Goal: Task Accomplishment & Management: Use online tool/utility

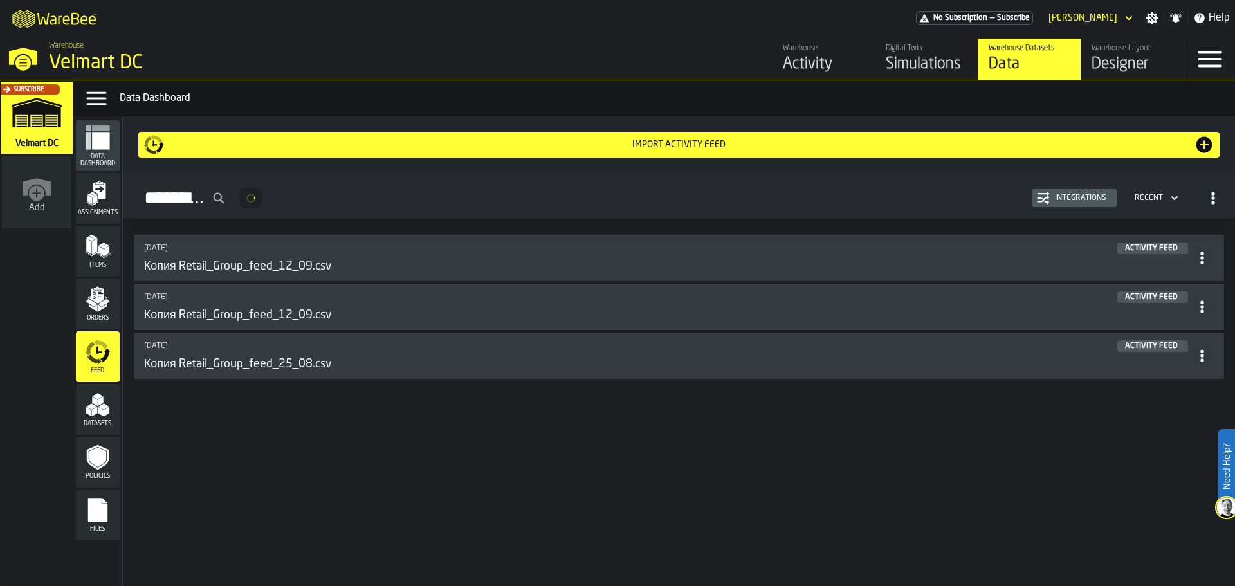
click at [1062, 205] on div "Integrations" at bounding box center [1074, 198] width 75 height 13
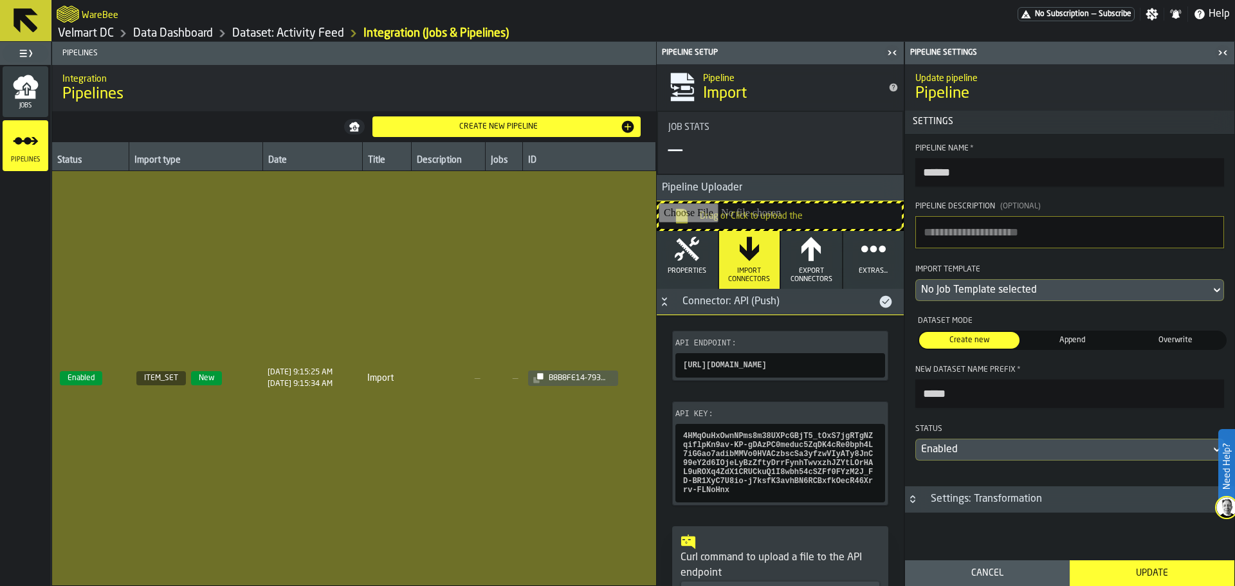
click at [437, 265] on td "—" at bounding box center [448, 378] width 74 height 415
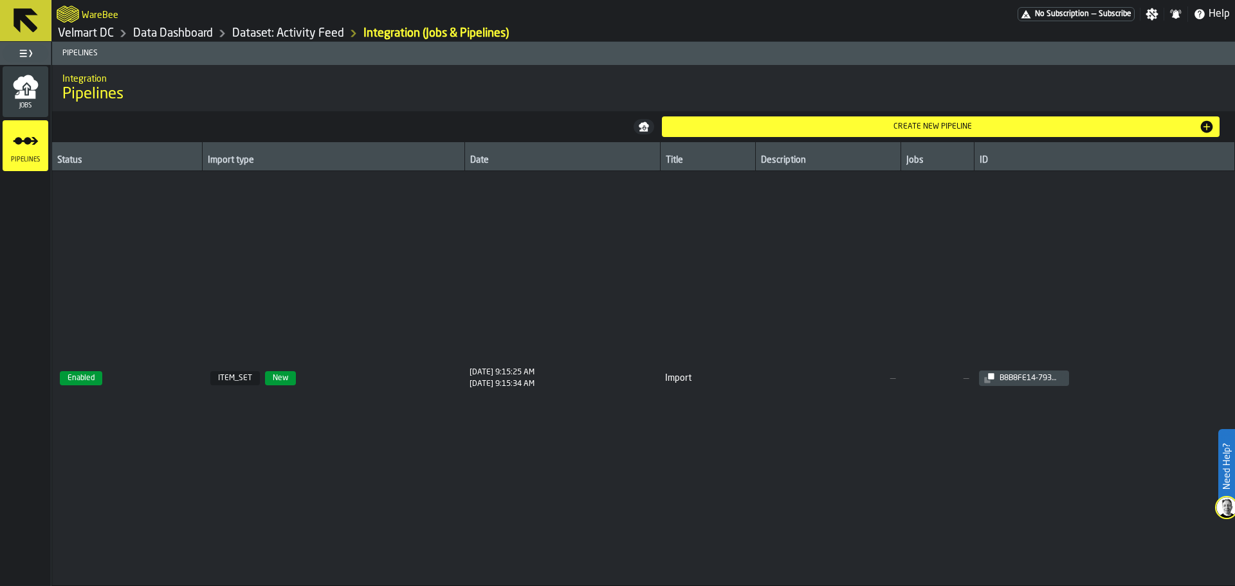
click at [475, 278] on td "9/18/2025, 9:15:25 AM 9/18/2025, 9:15:34 AM" at bounding box center [563, 378] width 196 height 415
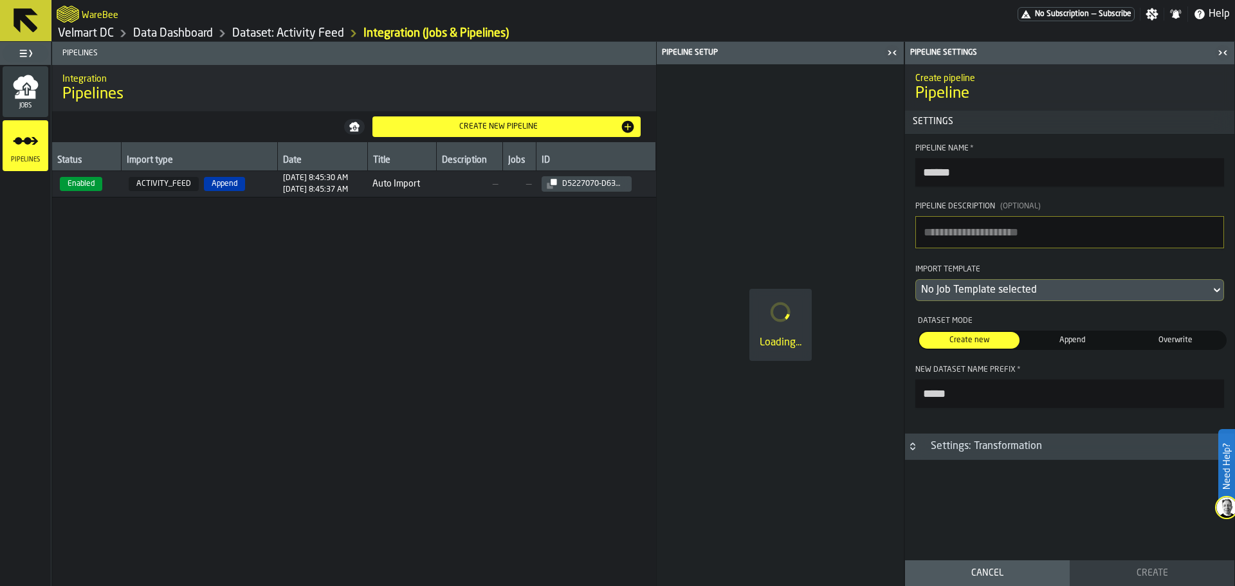
click at [348, 187] on div "9/19/2025, 8:45:37 AM" at bounding box center [315, 189] width 65 height 9
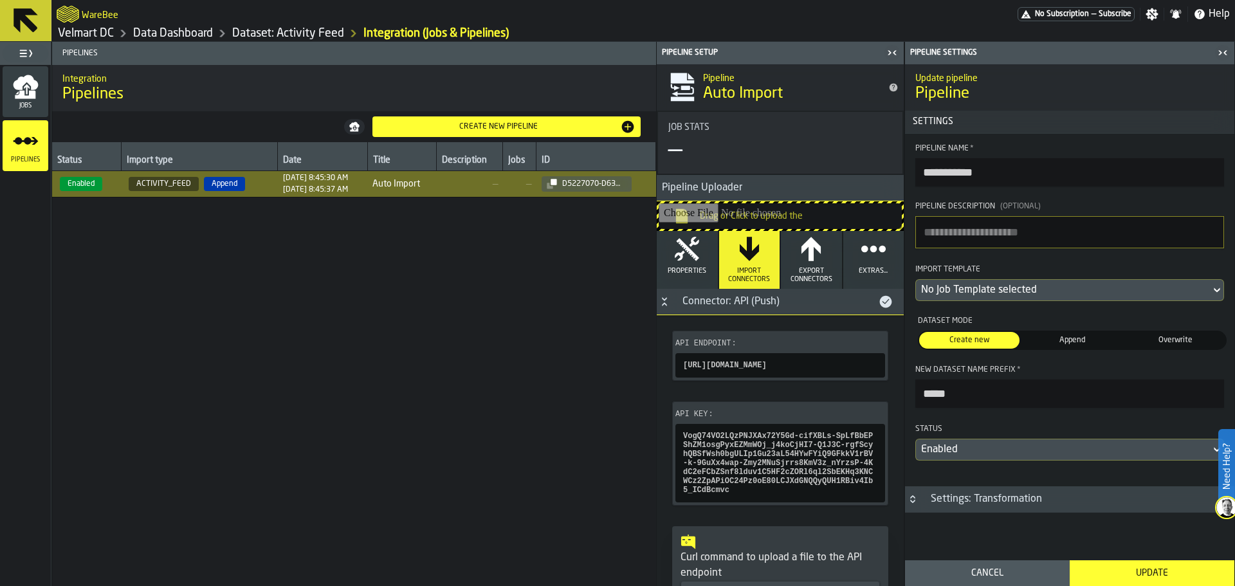
type input "**********"
click at [0, 0] on icon "button-" at bounding box center [0, 0] width 0 height 0
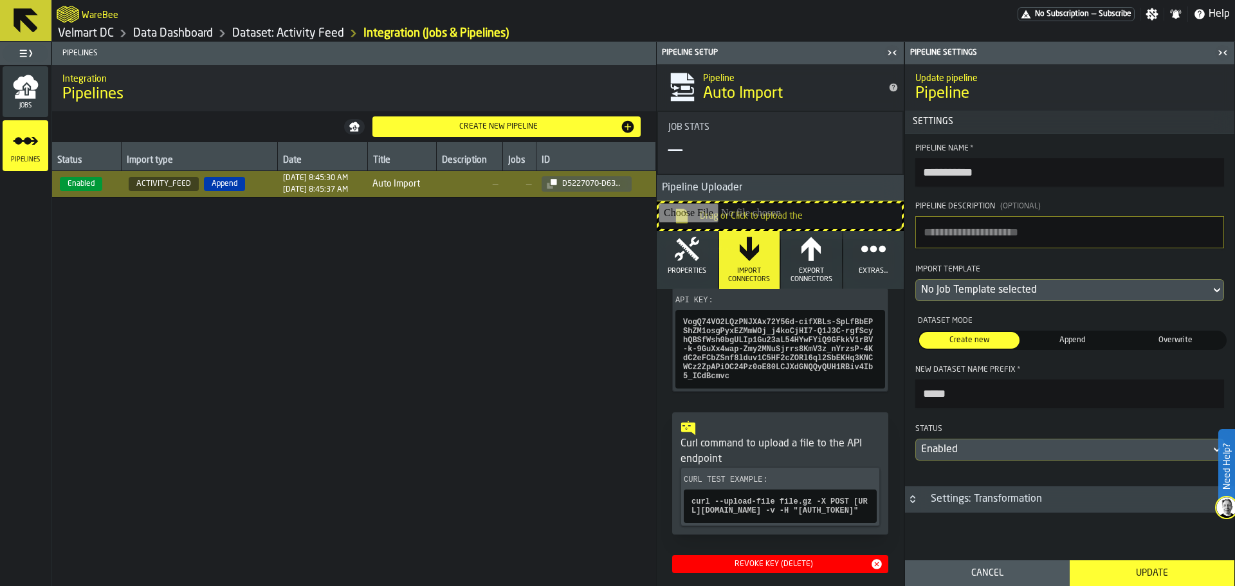
scroll to position [129, 0]
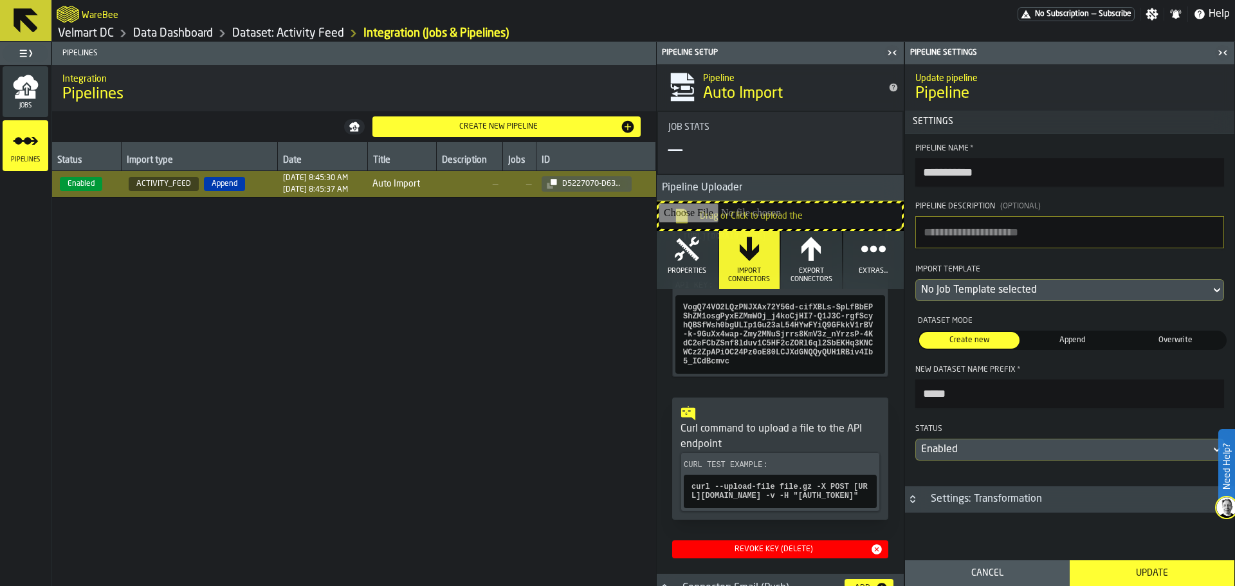
click at [0, 0] on icon "button-" at bounding box center [0, 0] width 0 height 0
click at [182, 36] on link "Data Dashboard" at bounding box center [173, 33] width 80 height 14
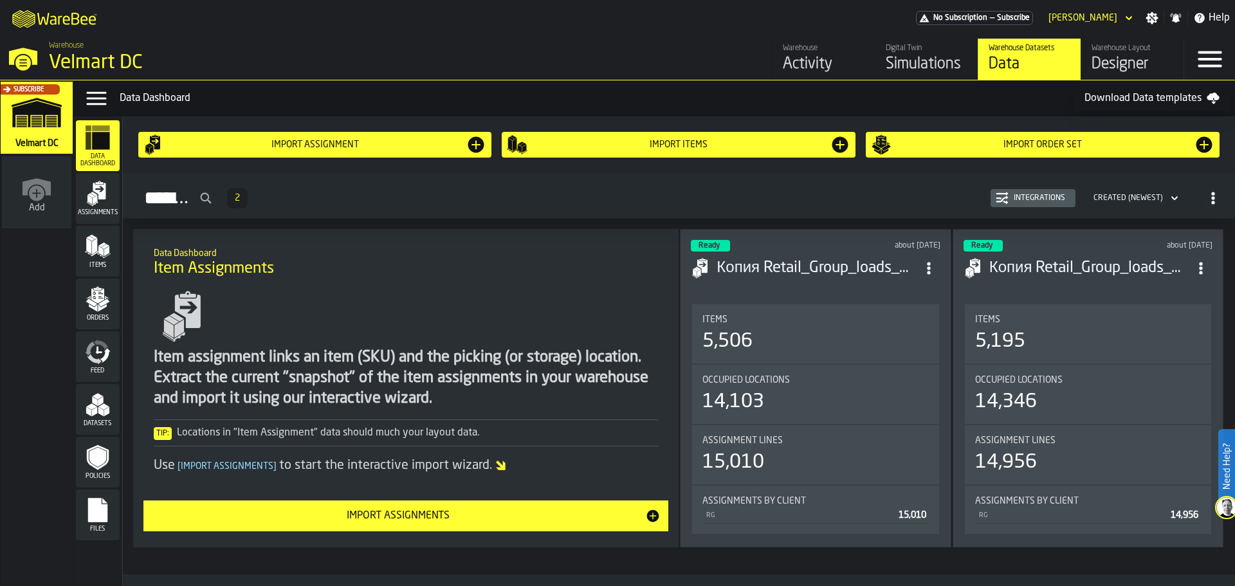
click at [107, 302] on polygon "menu Orders" at bounding box center [103, 303] width 11 height 8
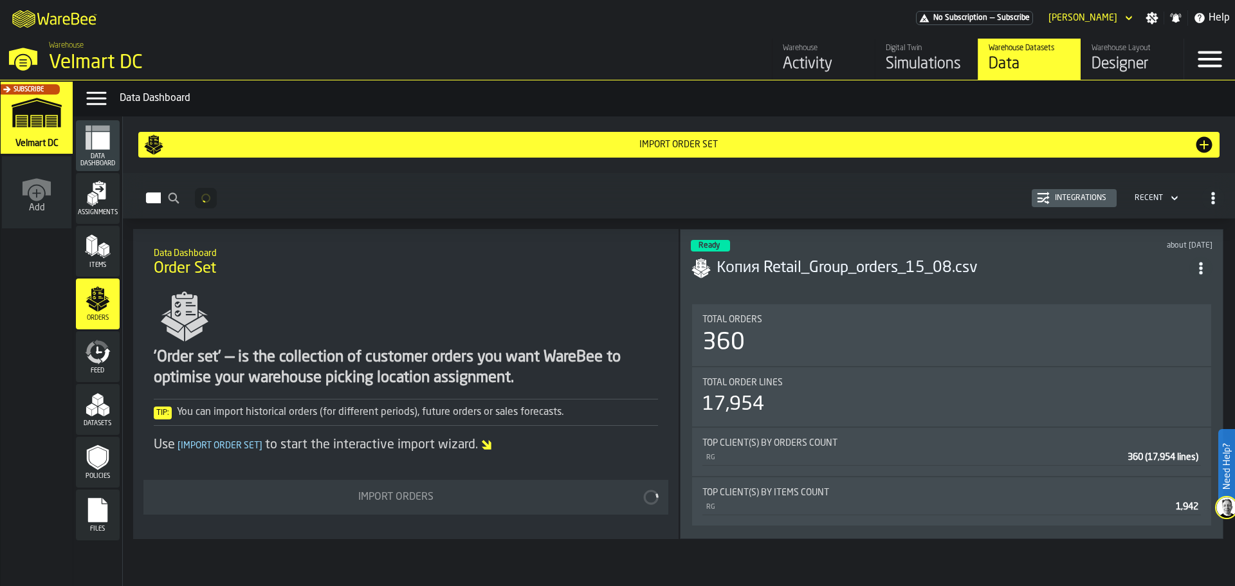
click at [106, 255] on polygon "menu Items" at bounding box center [106, 251] width 5 height 10
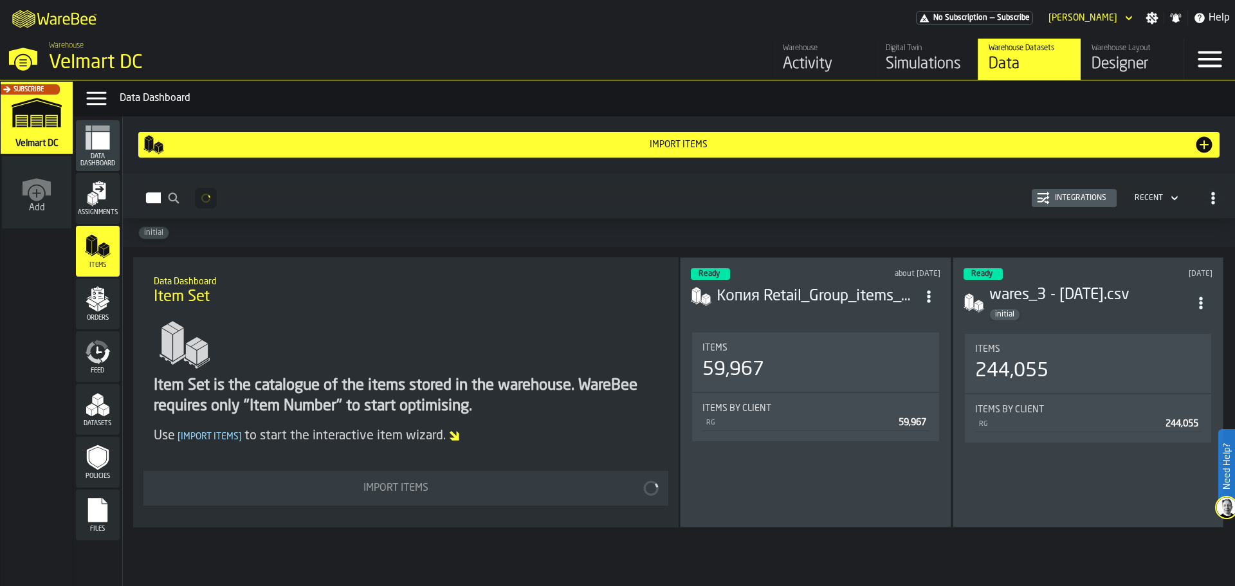
click at [98, 187] on icon "menu Assignments" at bounding box center [99, 191] width 13 height 17
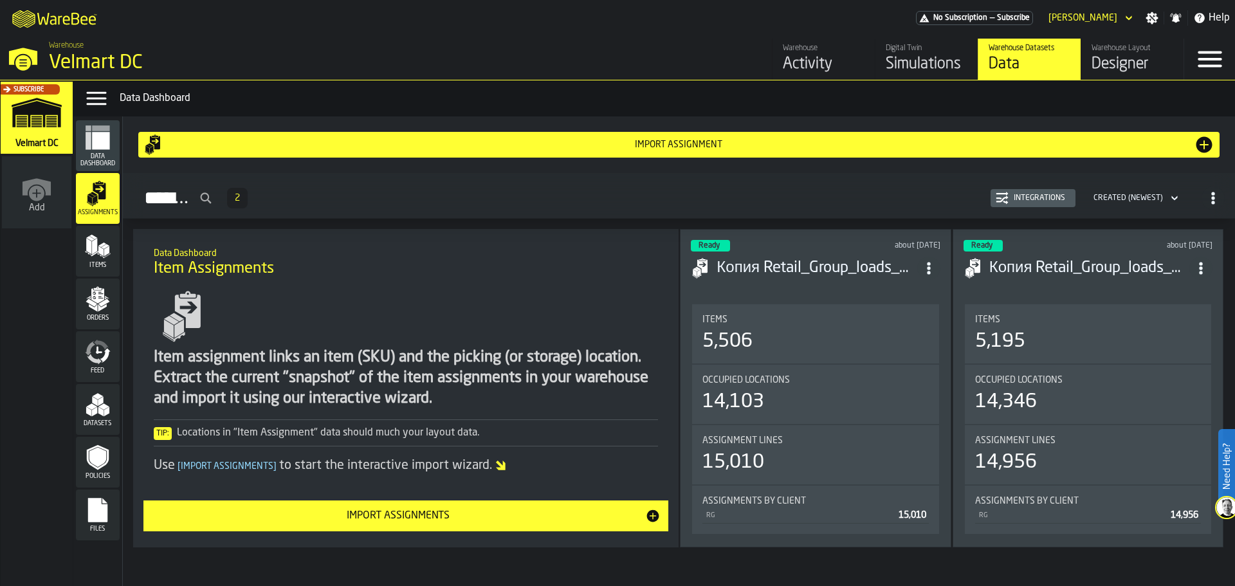
click at [1020, 201] on div "Integrations" at bounding box center [1040, 198] width 62 height 9
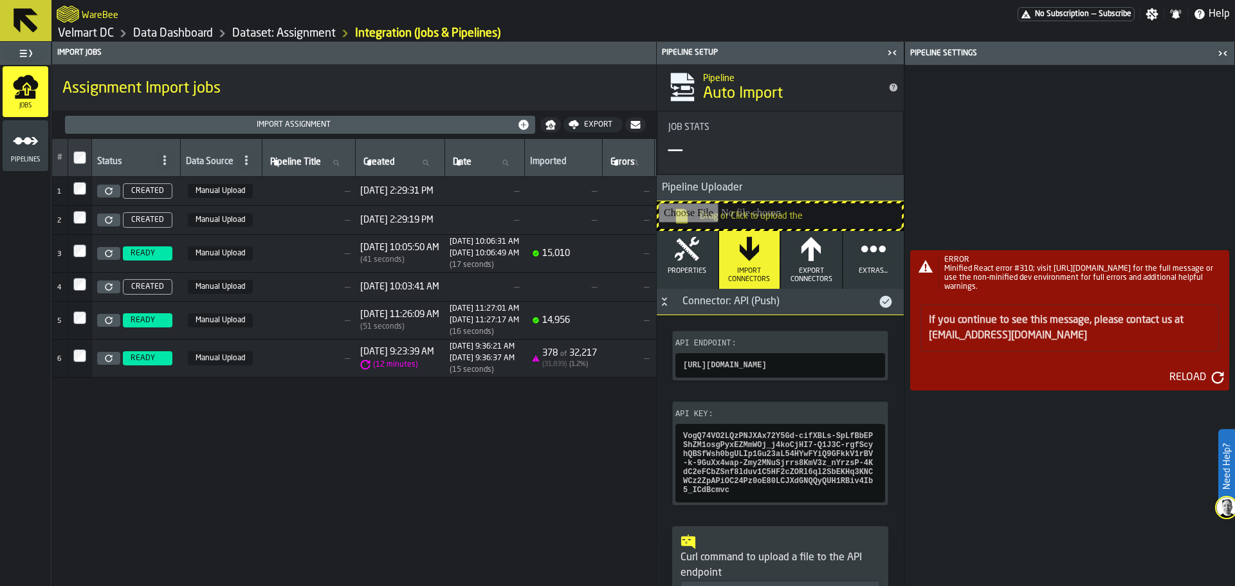
click at [32, 142] on icon "menu Pipelines" at bounding box center [26, 141] width 26 height 26
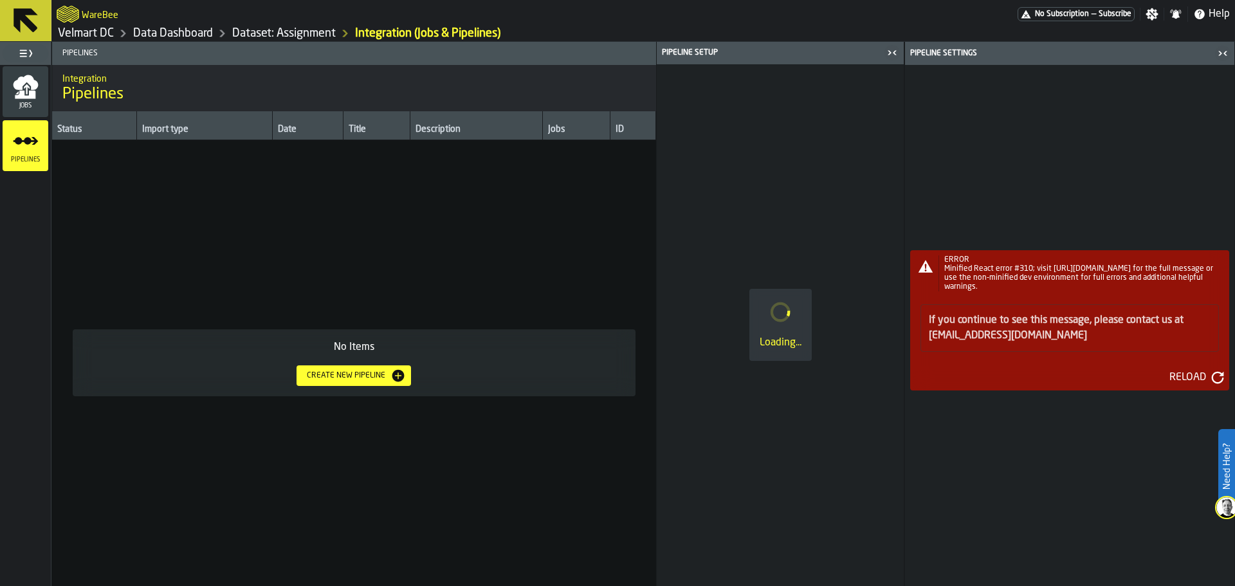
click at [196, 35] on link "Data Dashboard" at bounding box center [173, 33] width 80 height 14
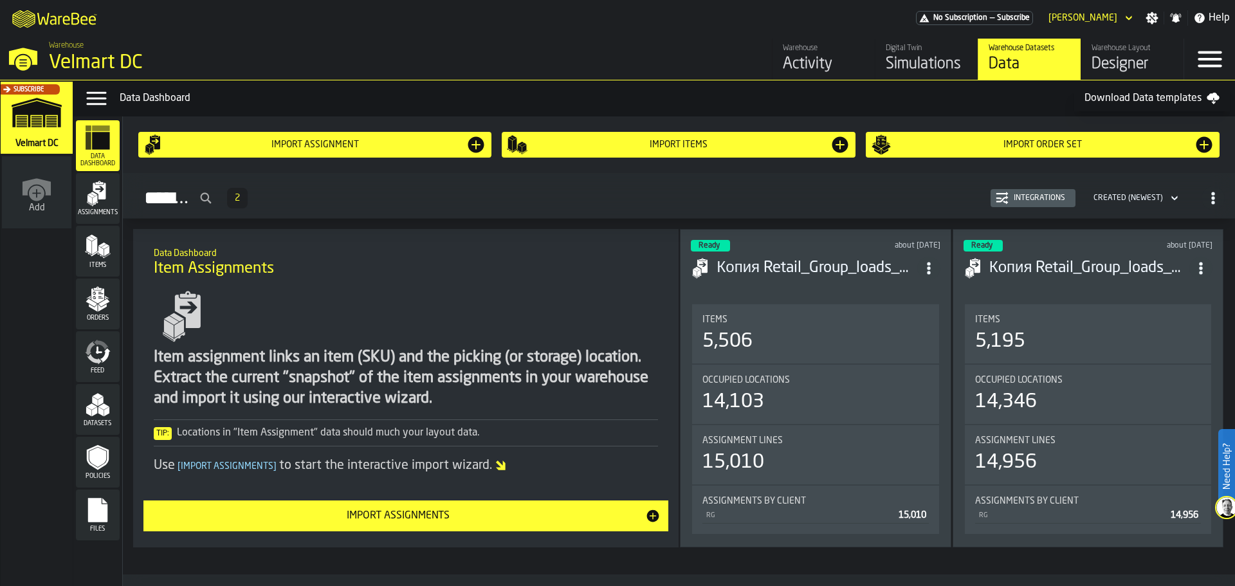
click at [97, 245] on polygon "menu Items" at bounding box center [94, 246] width 5 height 16
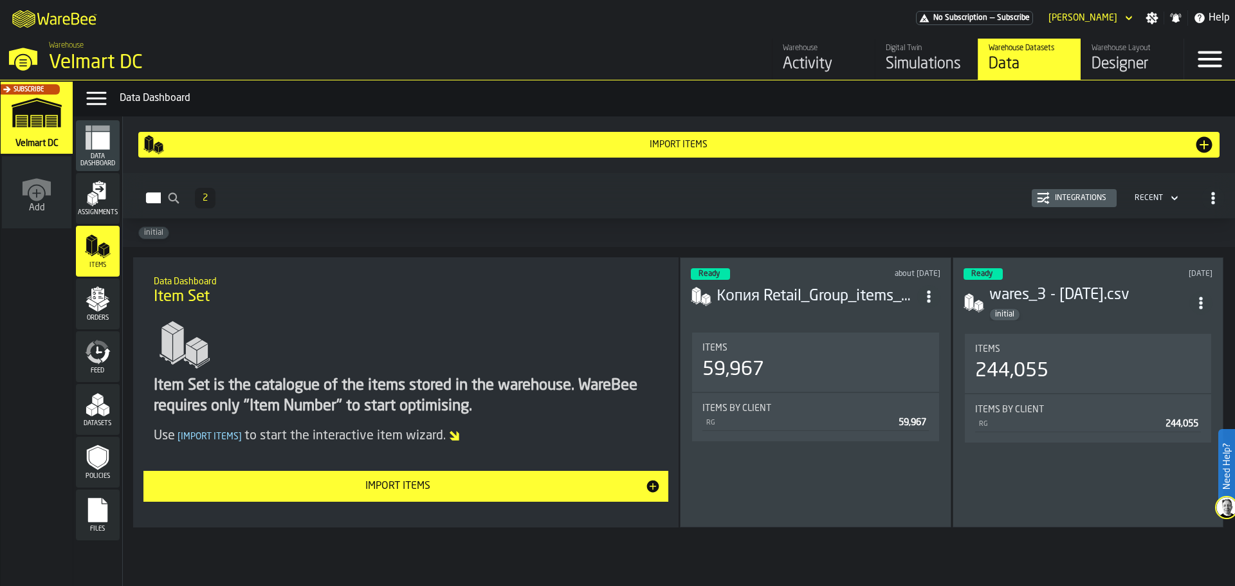
click at [102, 207] on div "Assignments" at bounding box center [98, 198] width 44 height 35
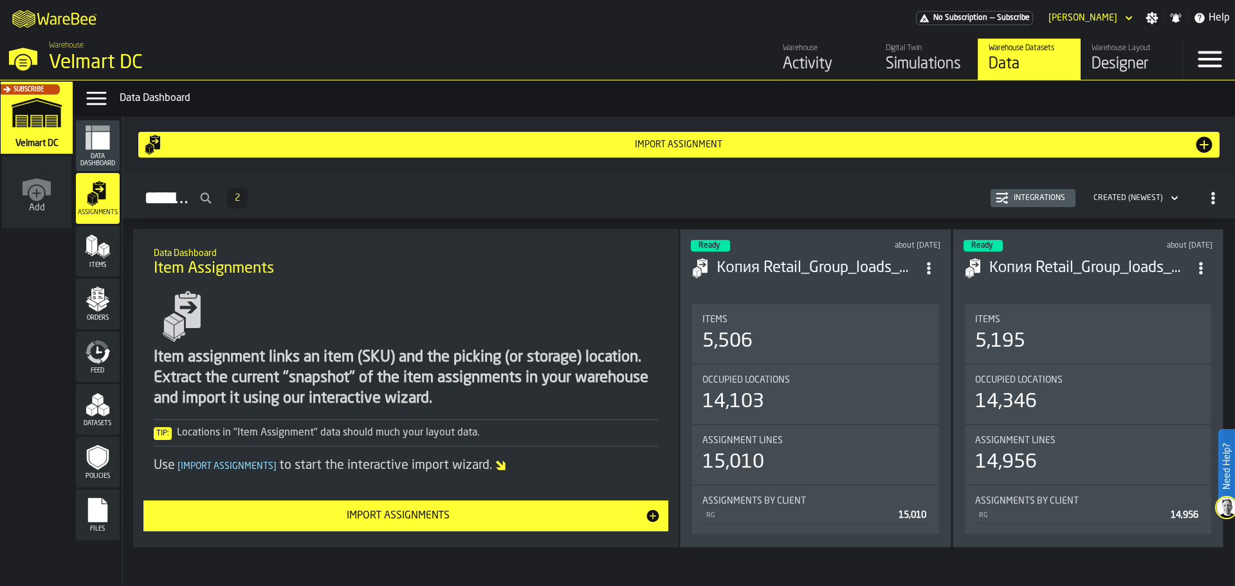
click at [1023, 193] on div "Integrations" at bounding box center [1033, 198] width 75 height 13
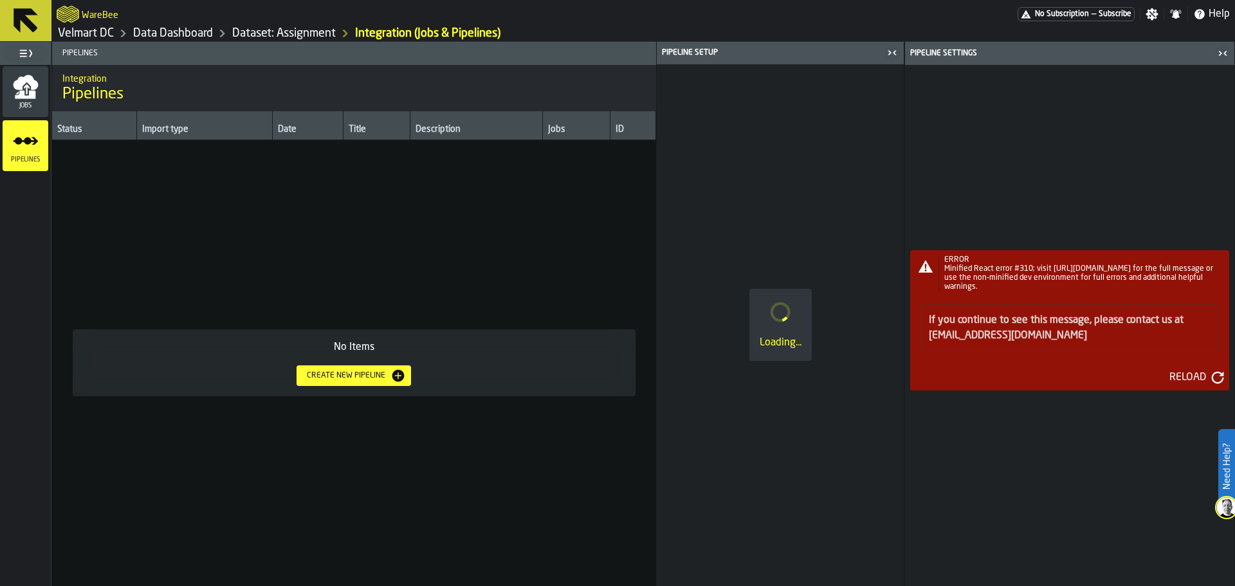
click at [347, 373] on div "Create new pipeline" at bounding box center [346, 375] width 89 height 9
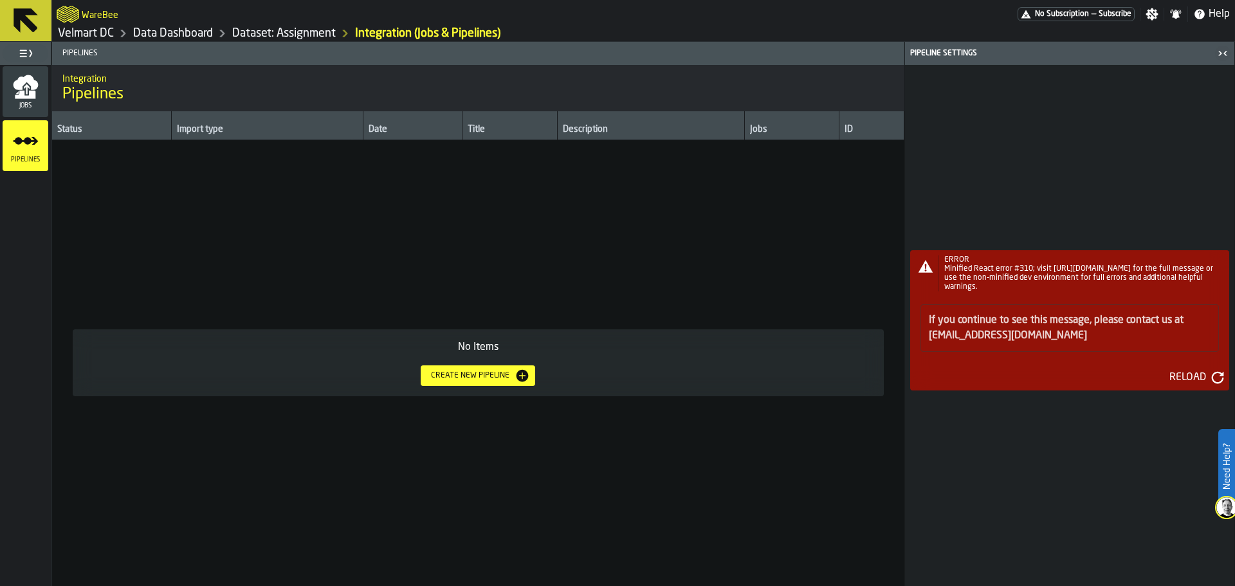
click at [520, 374] on icon "button-Create new pipeline" at bounding box center [523, 376] width 12 height 12
click at [1210, 374] on div "Reload" at bounding box center [1188, 377] width 47 height 15
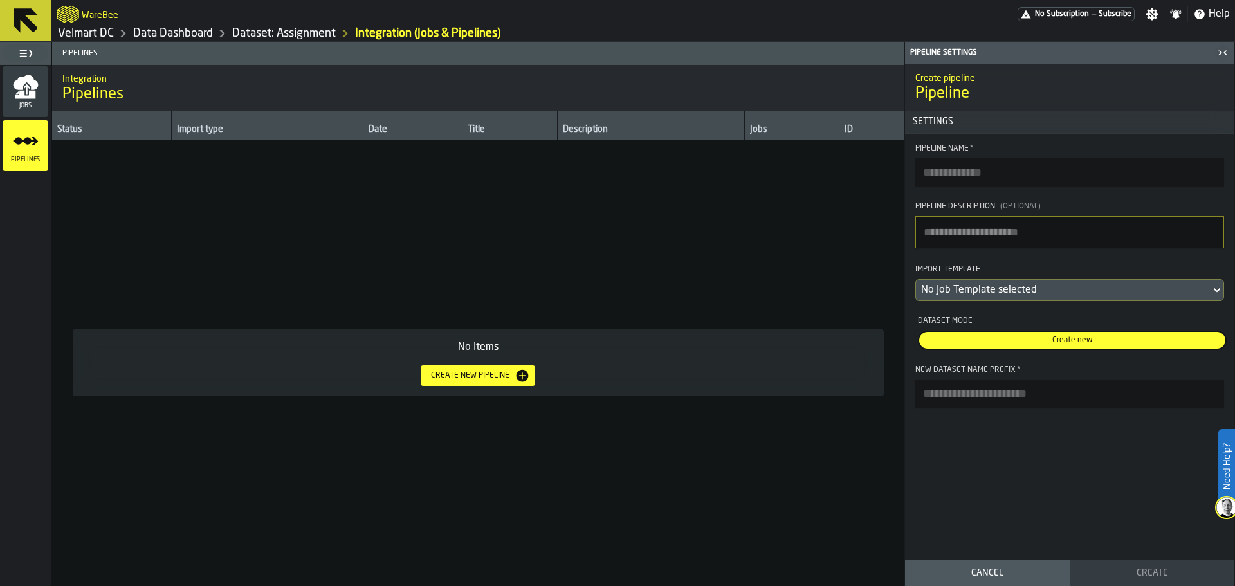
click at [948, 168] on input "Pipeline Name *" at bounding box center [1070, 172] width 309 height 28
click at [1006, 295] on div "No Job Template selected" at bounding box center [1063, 289] width 284 height 15
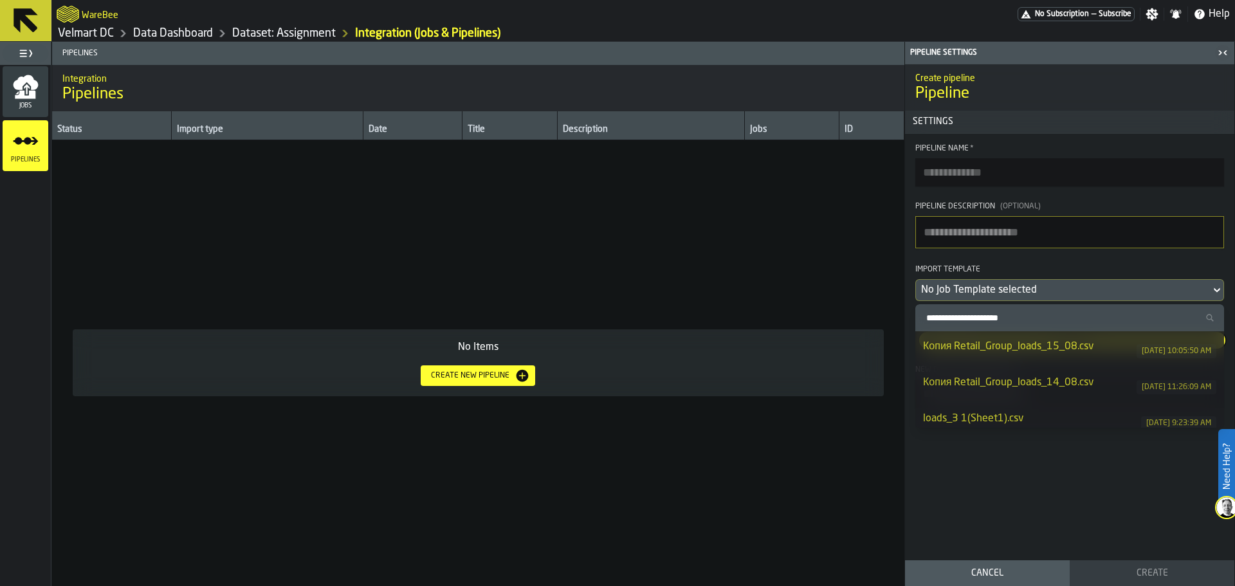
click at [1017, 347] on div "Копия Retail_Group_loads_15_08.csv" at bounding box center [1030, 346] width 214 height 15
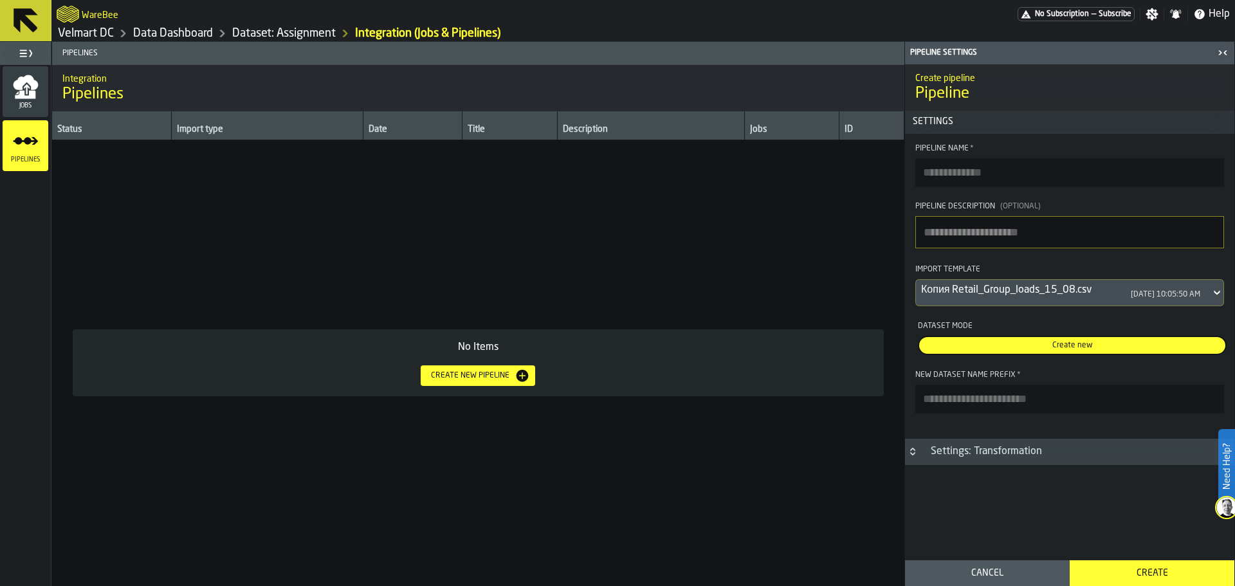
click at [936, 465] on h3 "Settings: Transformation" at bounding box center [1069, 452] width 329 height 26
click at [998, 459] on div "Settings: Transformation" at bounding box center [986, 451] width 127 height 15
click at [969, 404] on input "New Dataset Name Prefix *" at bounding box center [1070, 399] width 309 height 28
type input "********"
click at [953, 235] on textarea "Pipeline Description (Optional)" at bounding box center [1070, 232] width 309 height 32
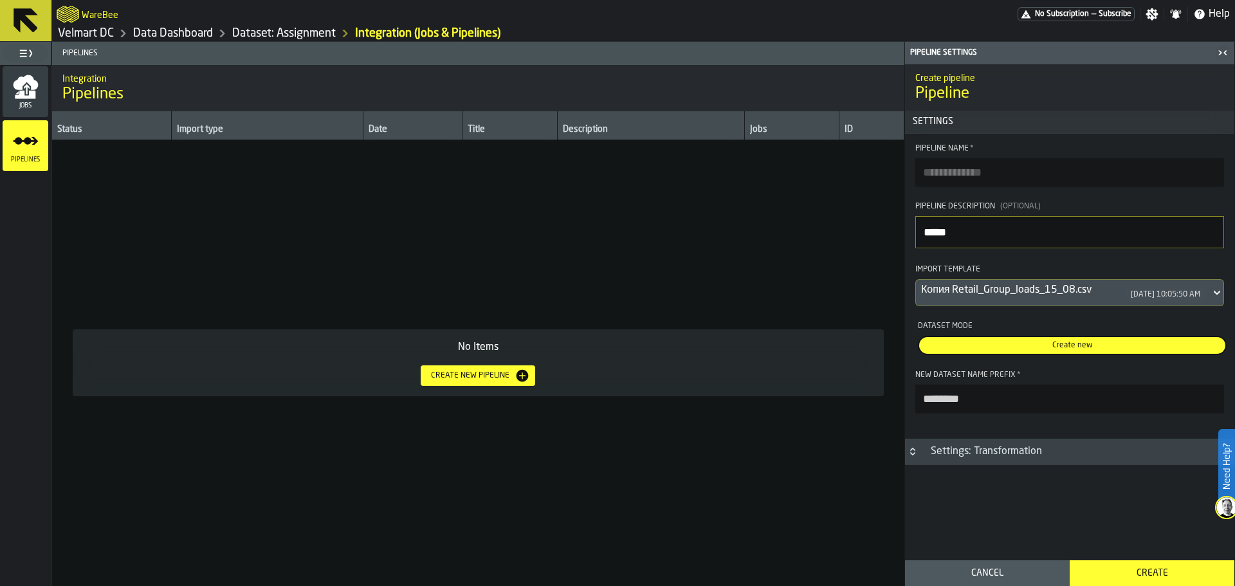
type textarea "*****"
click at [961, 180] on input "Pipeline Name *" at bounding box center [1070, 172] width 309 height 28
type input "*"
type input "********"
click at [1132, 570] on div "Create" at bounding box center [1152, 573] width 149 height 10
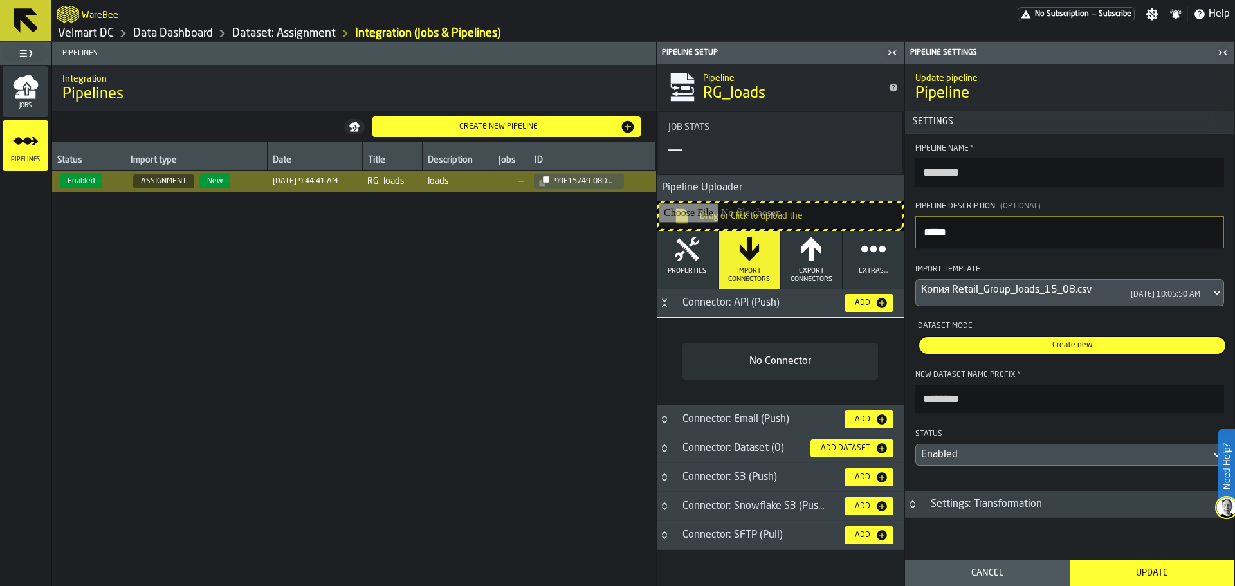
click at [752, 263] on button "Import Connectors" at bounding box center [749, 260] width 61 height 58
click at [663, 300] on icon "Button-Connector: API (Push)-open" at bounding box center [664, 303] width 10 height 10
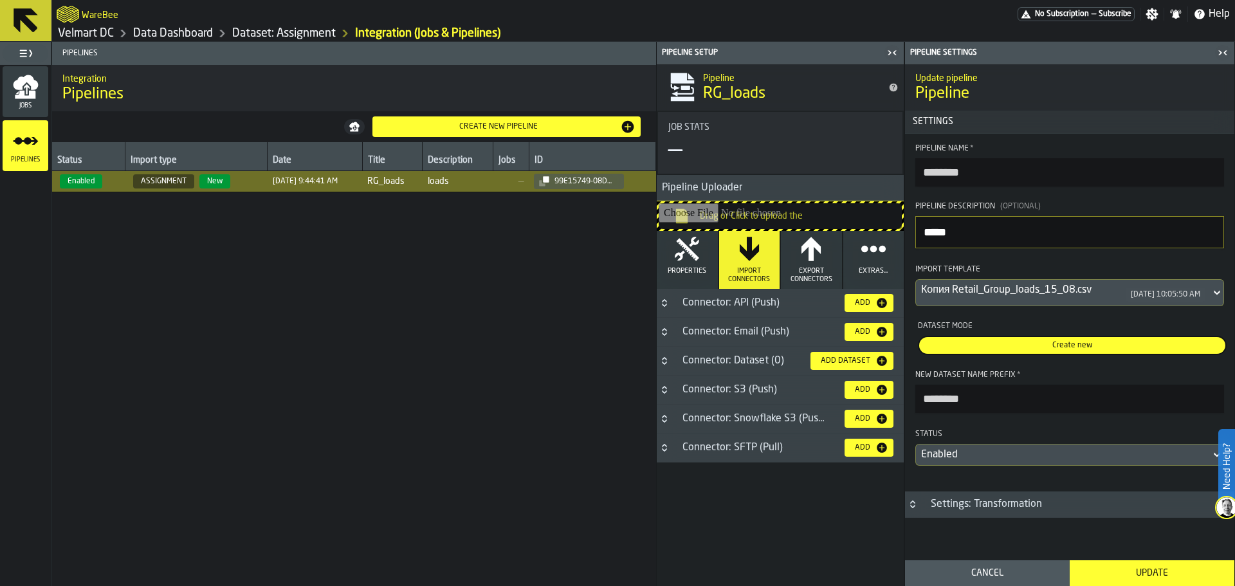
click at [868, 299] on div "Add" at bounding box center [863, 303] width 26 height 9
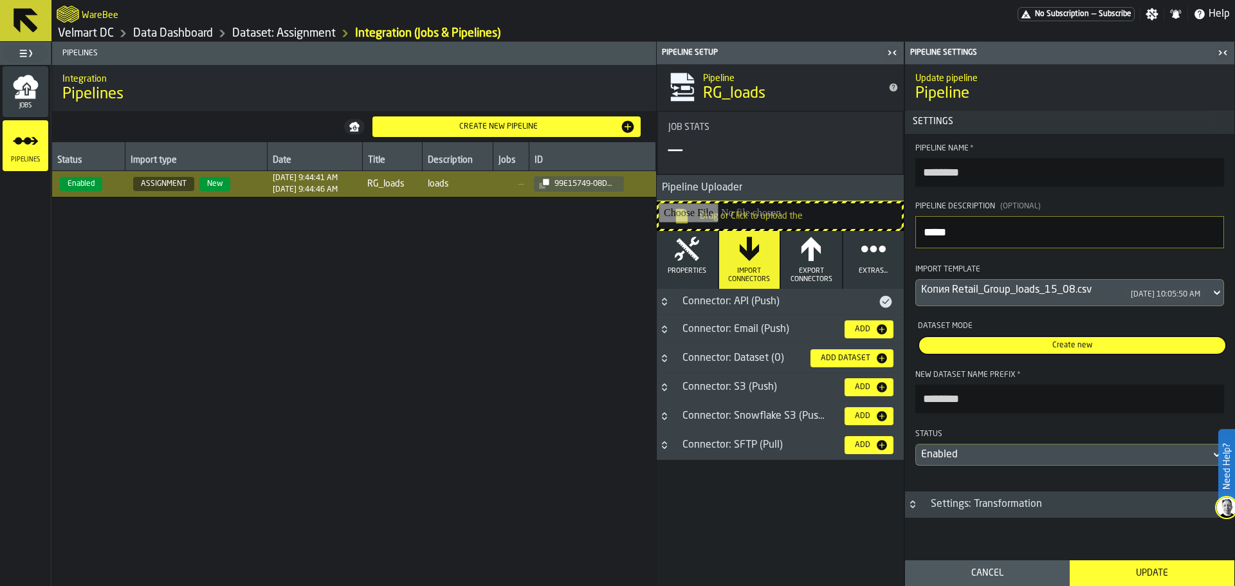
click at [750, 306] on div "Connector: API (Push)" at bounding box center [776, 301] width 203 height 15
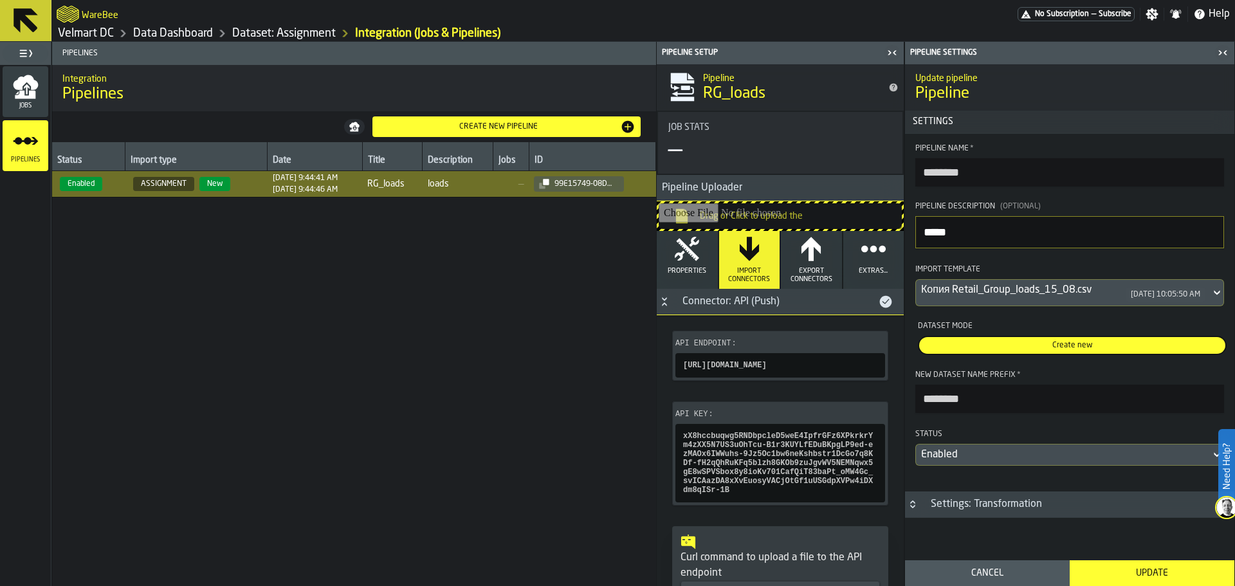
click at [0, 0] on icon "button-" at bounding box center [0, 0] width 0 height 0
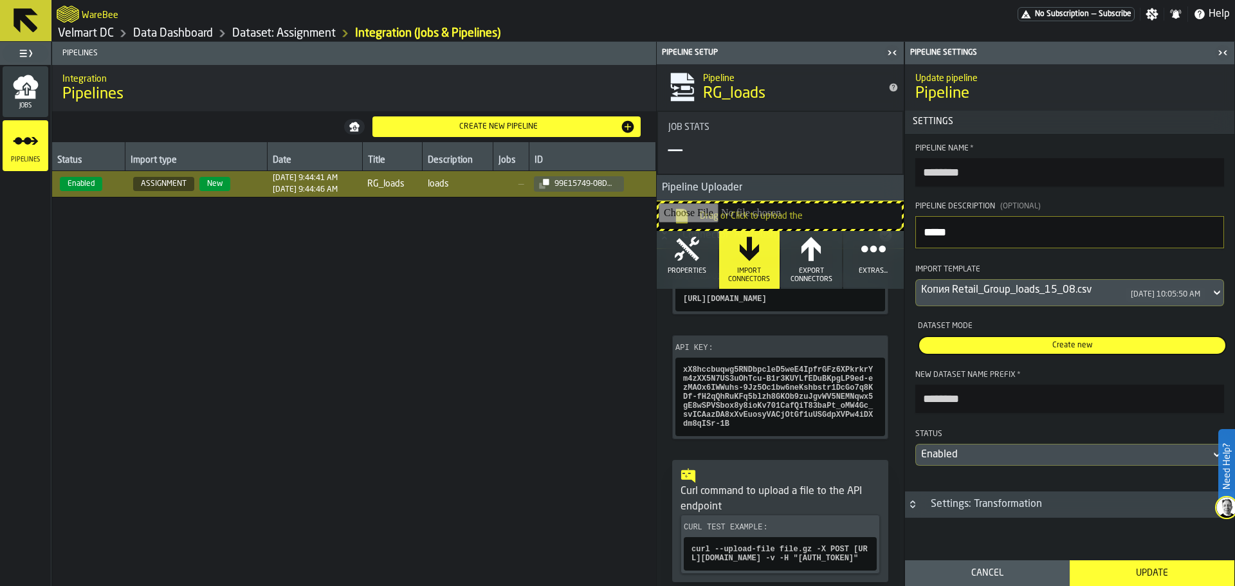
scroll to position [129, 0]
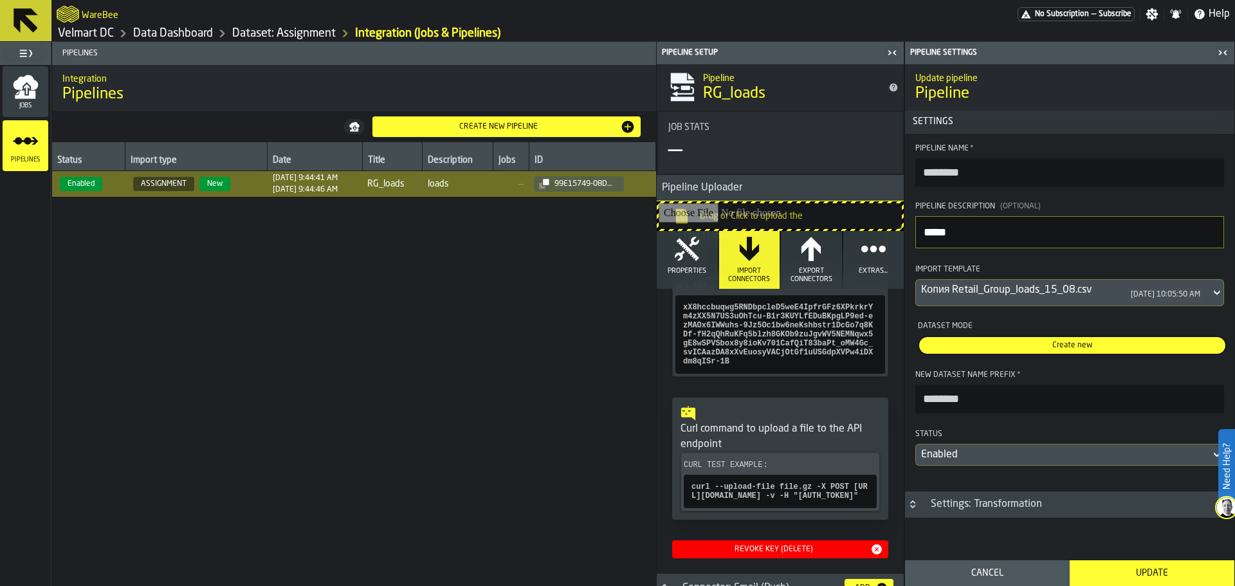
click at [0, 0] on icon "button-" at bounding box center [0, 0] width 0 height 0
